Goal: Check status: Check status

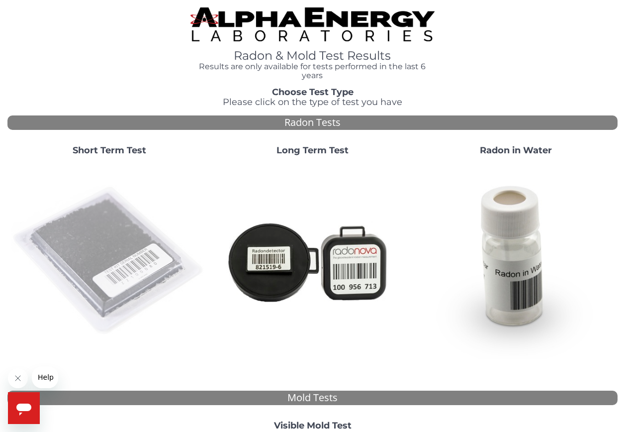
click at [118, 226] on img at bounding box center [108, 260] width 195 height 195
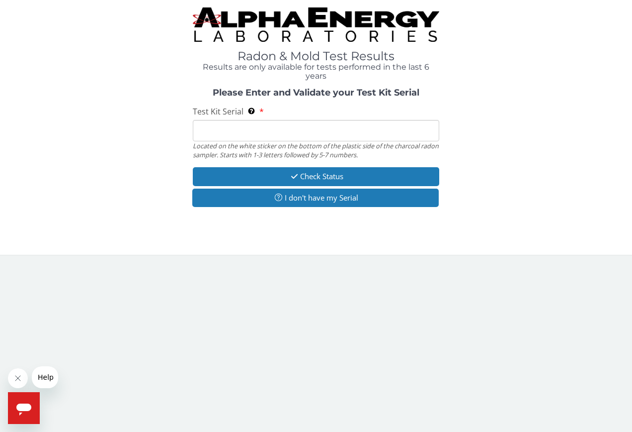
click at [223, 128] on input "Test Kit Serial Located on the white sticker on the bottom of the plastic side …" at bounding box center [316, 130] width 247 height 21
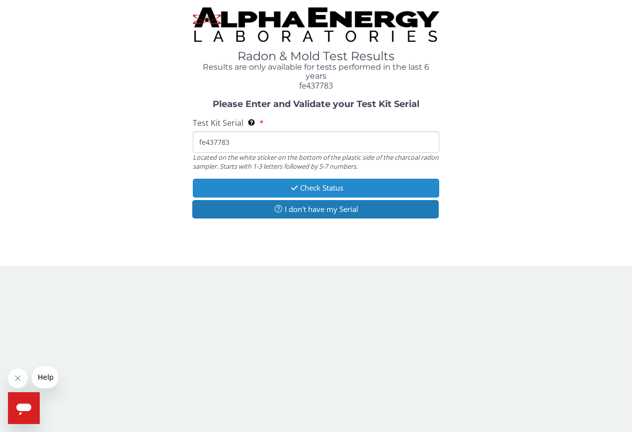
type input "fe437783"
click at [293, 188] on icon "button" at bounding box center [294, 187] width 11 height 7
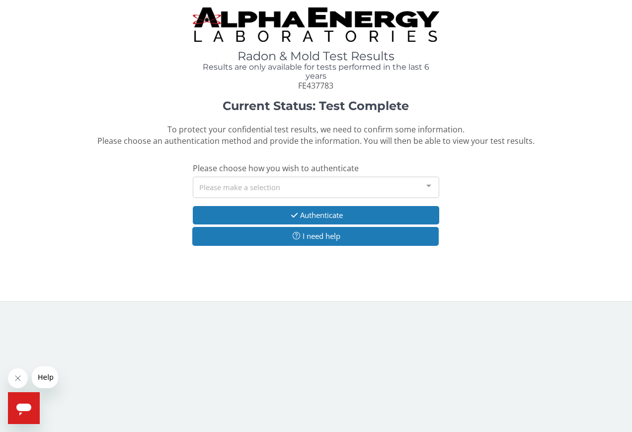
click at [416, 188] on div "Please make a selection" at bounding box center [316, 187] width 247 height 21
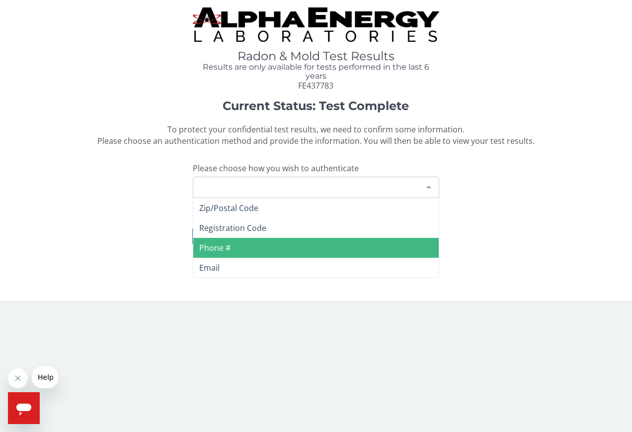
click at [238, 243] on span "Phone #" at bounding box center [316, 248] width 246 height 20
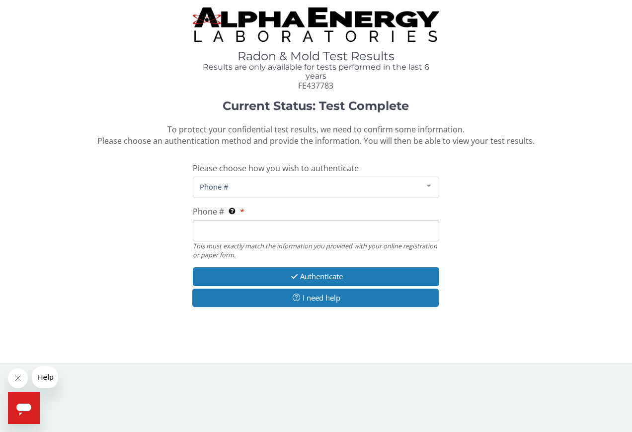
click at [225, 234] on input "Phone # This must exactly match the information you provided with your online r…" at bounding box center [316, 230] width 247 height 21
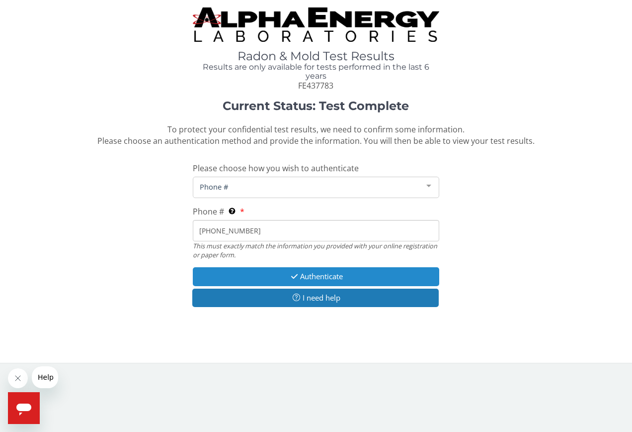
type input "[PHONE_NUMBER]"
click at [308, 275] on button "Authenticate" at bounding box center [316, 276] width 247 height 18
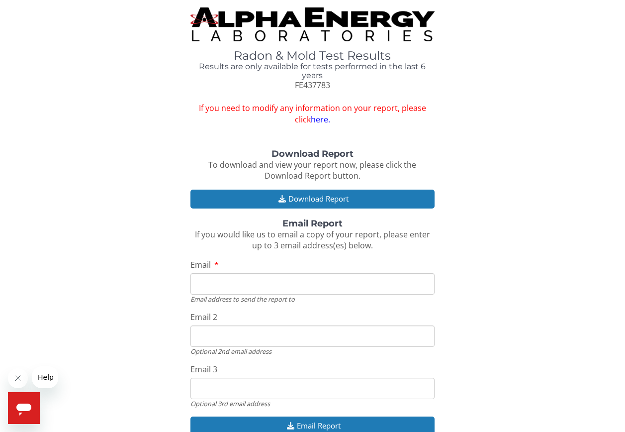
click at [316, 122] on link "here." at bounding box center [320, 119] width 19 height 11
